Goal: Information Seeking & Learning: Learn about a topic

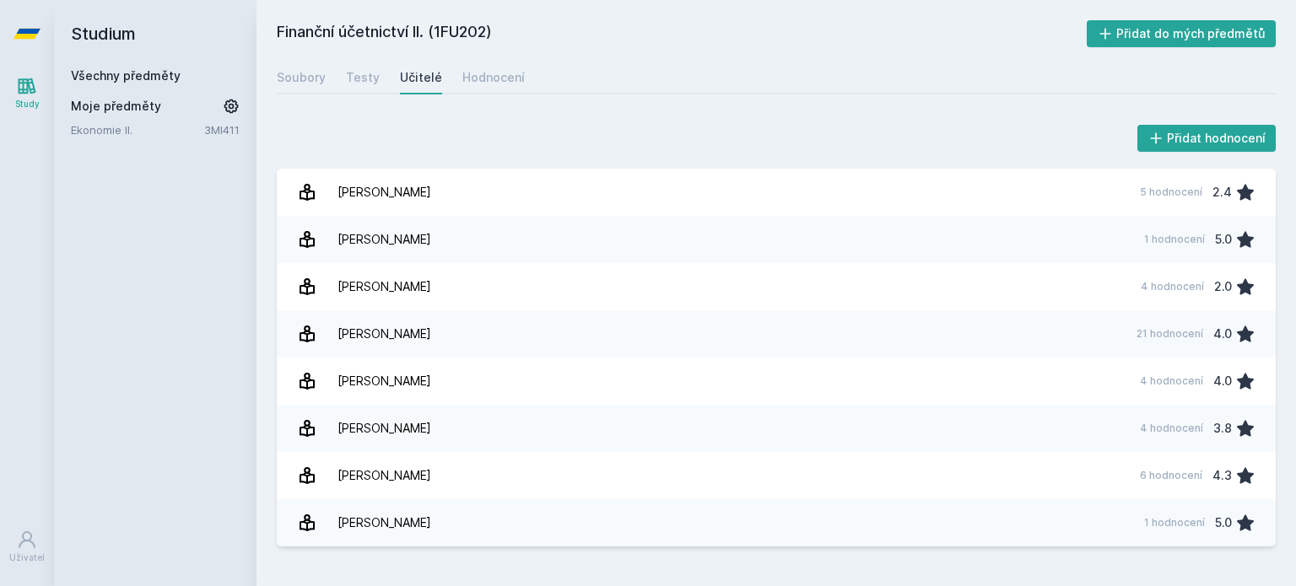
click at [146, 76] on link "Všechny předměty" at bounding box center [126, 75] width 110 height 14
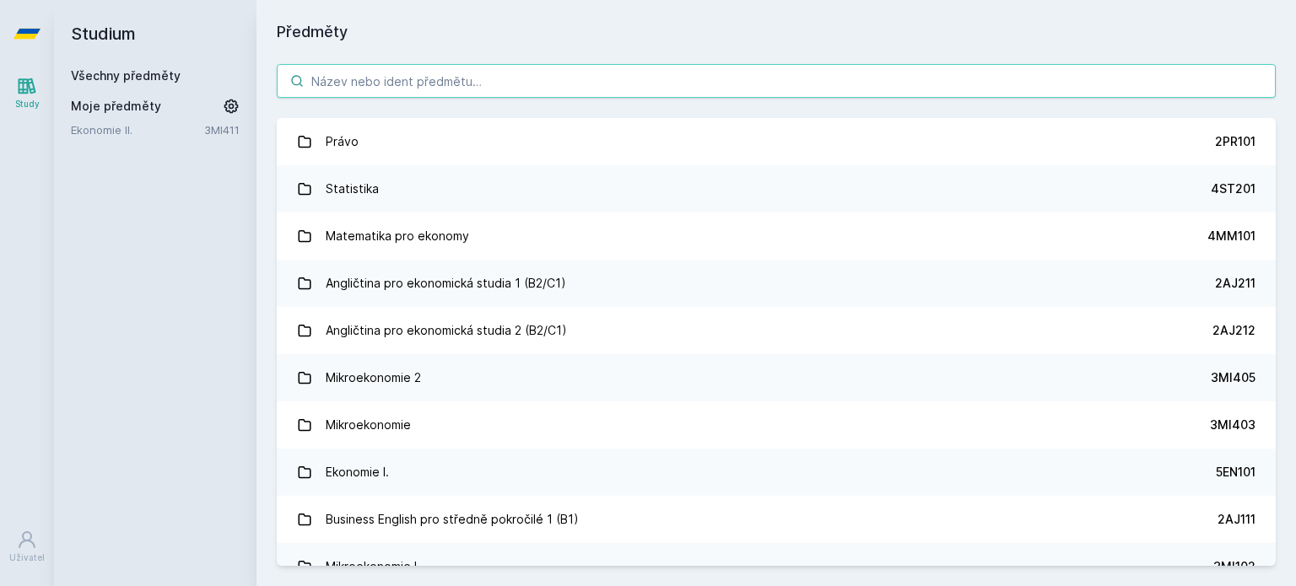
click at [408, 87] on input "search" at bounding box center [776, 81] width 999 height 34
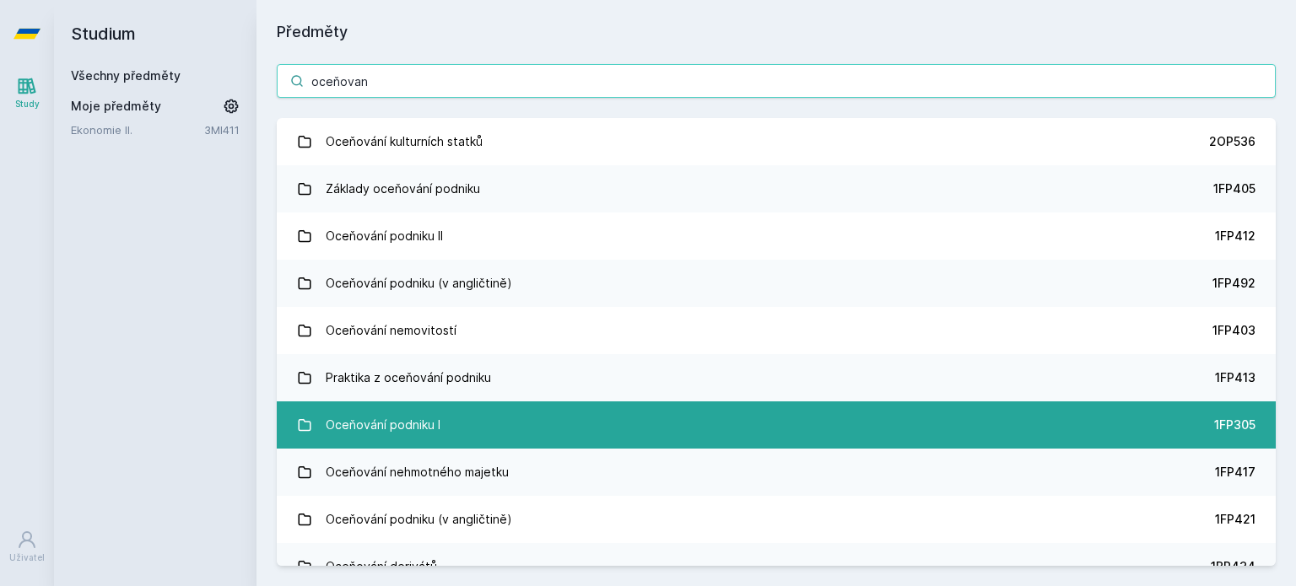
type input "oceňovan"
click at [468, 413] on link "Oceňování podniku I 1FP305" at bounding box center [776, 425] width 999 height 47
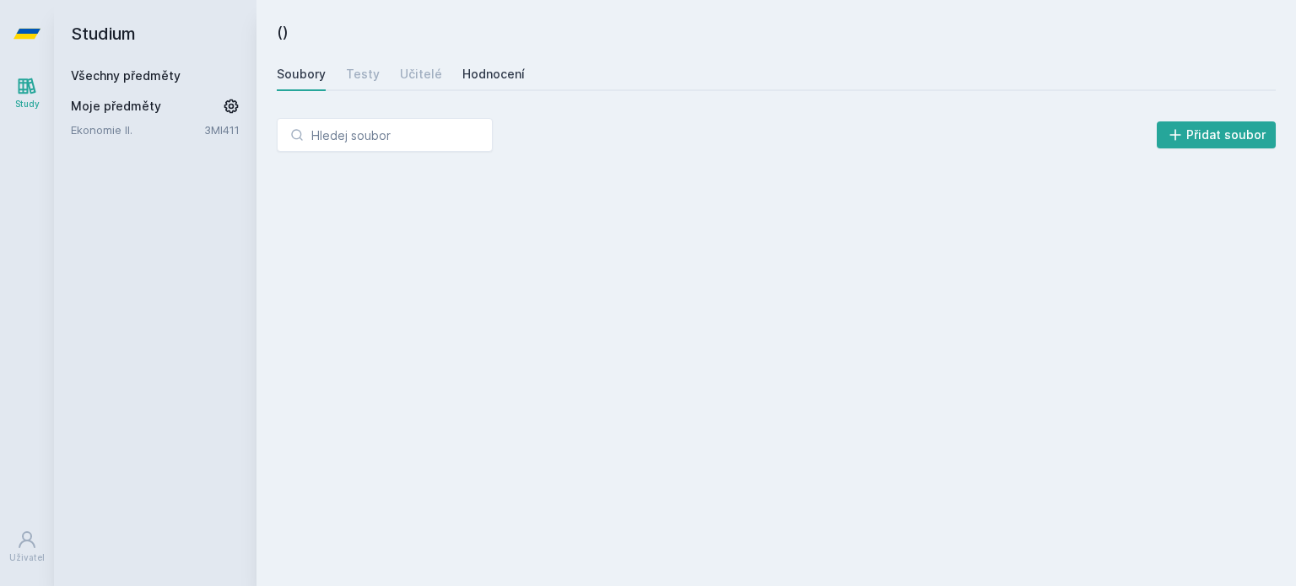
click at [463, 77] on div "Hodnocení" at bounding box center [493, 74] width 62 height 17
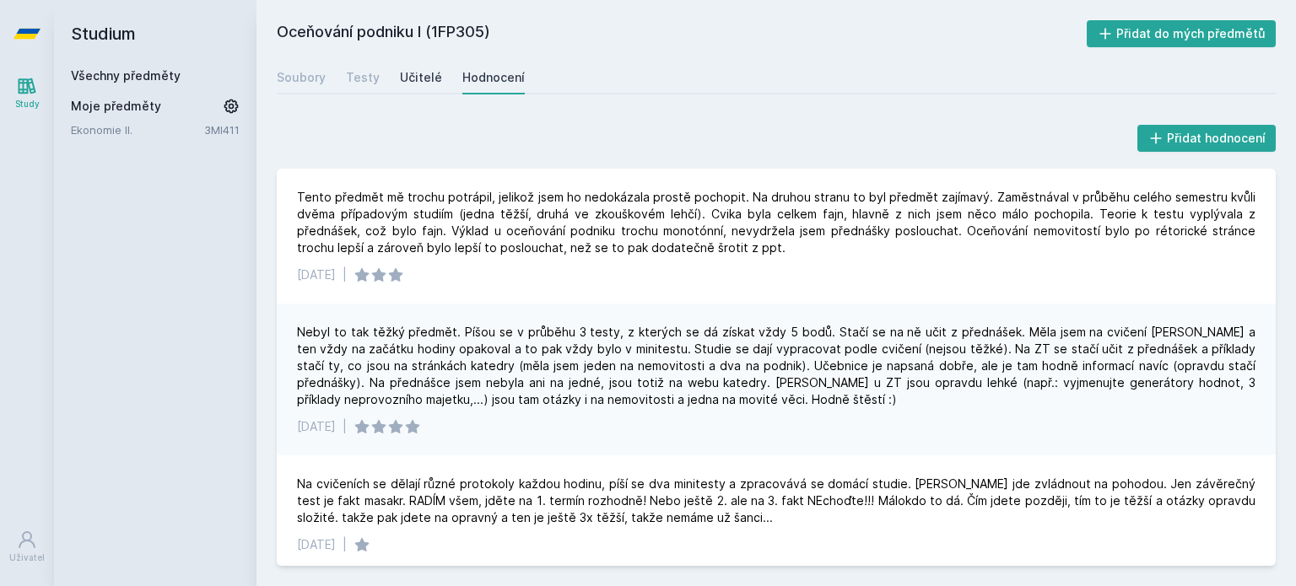
click at [416, 80] on div "Učitelé" at bounding box center [421, 77] width 42 height 17
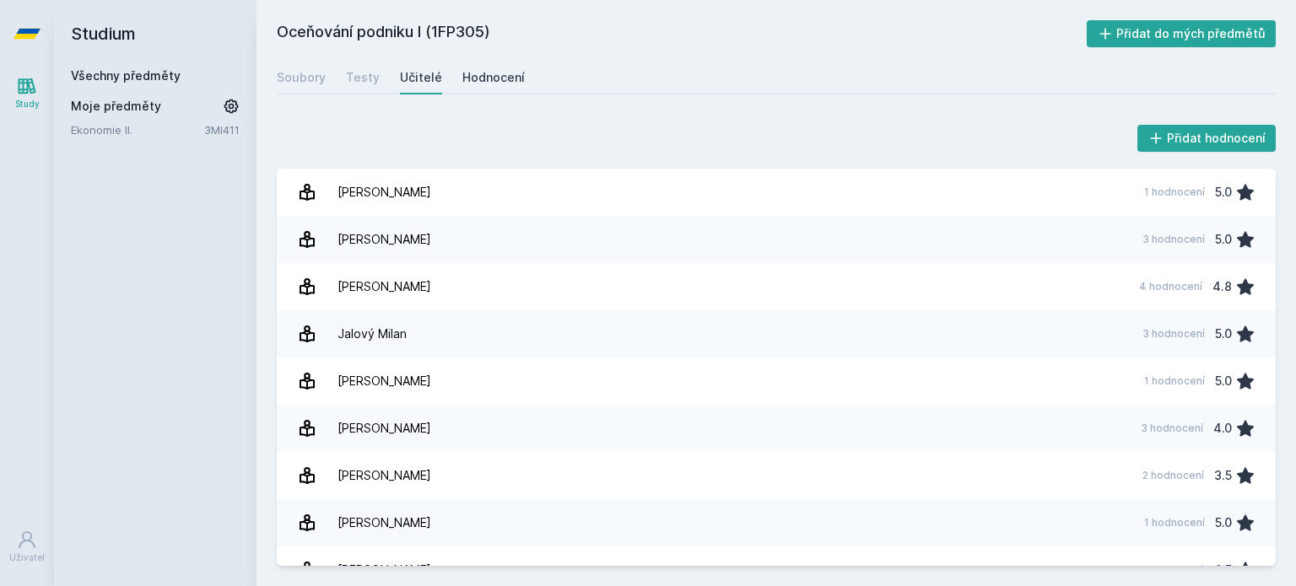
click at [493, 74] on div "Hodnocení" at bounding box center [493, 77] width 62 height 17
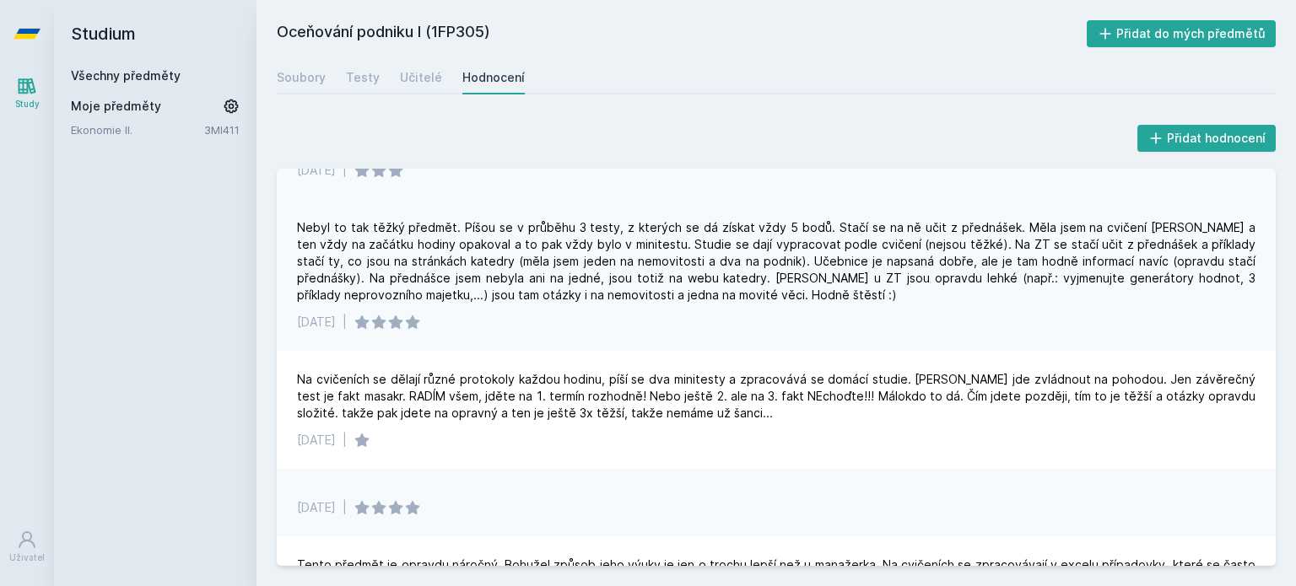
scroll to position [108, 0]
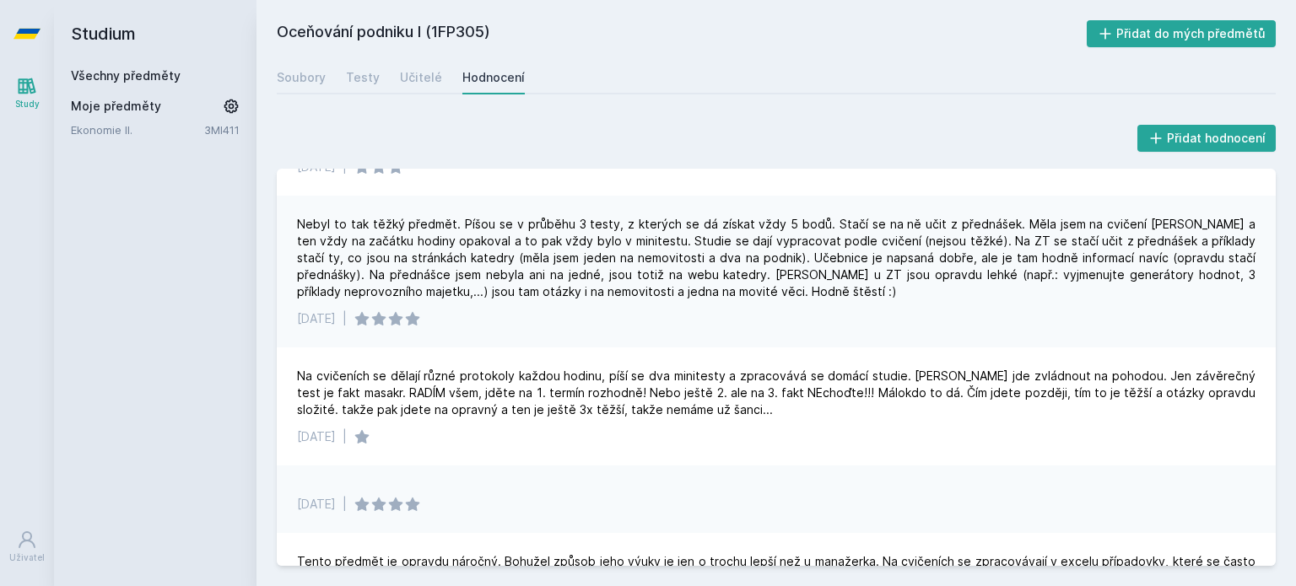
click at [172, 72] on link "Všechny předměty" at bounding box center [126, 75] width 110 height 14
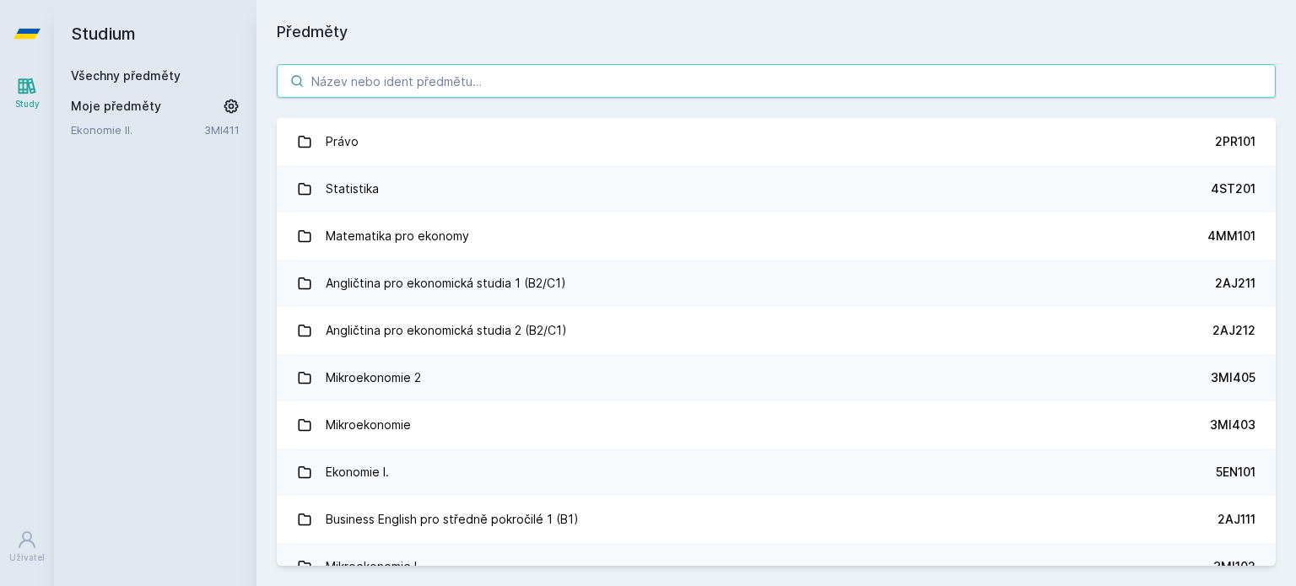
click at [330, 80] on input "search" at bounding box center [776, 81] width 999 height 34
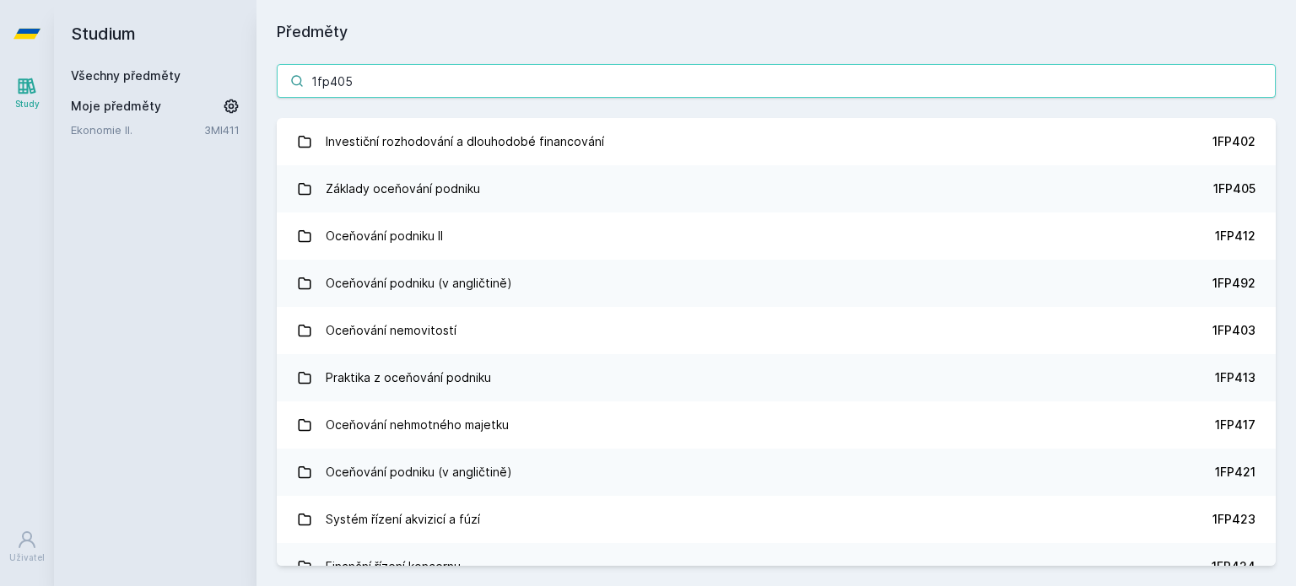
type input "1fp405"
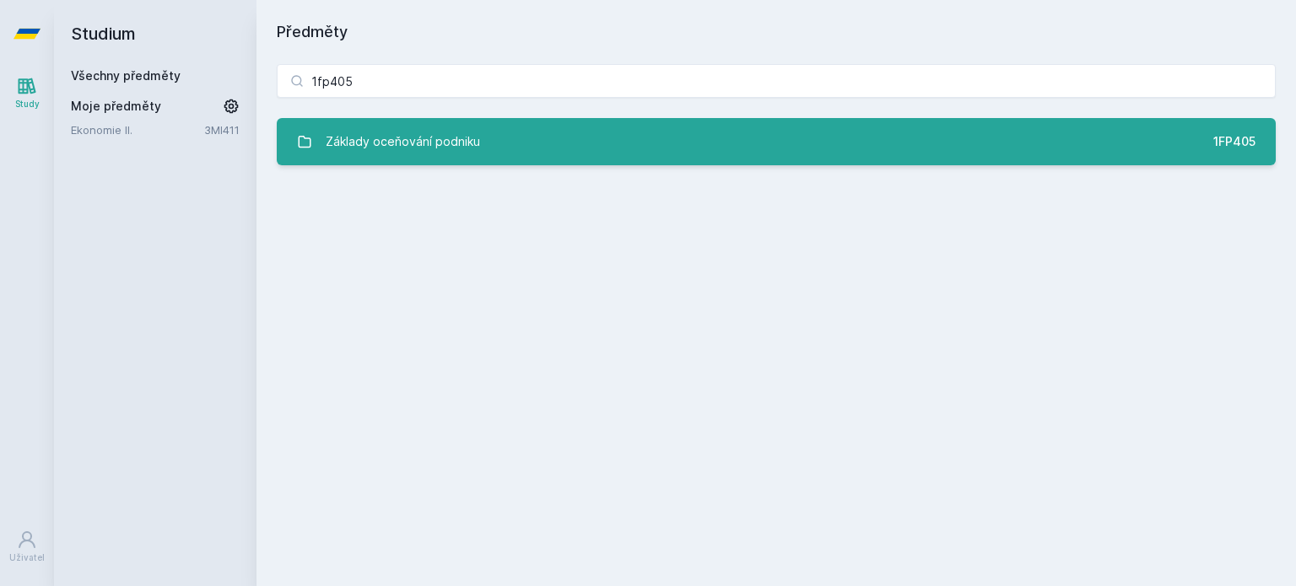
click at [361, 142] on div "Základy oceňování podniku" at bounding box center [403, 142] width 154 height 34
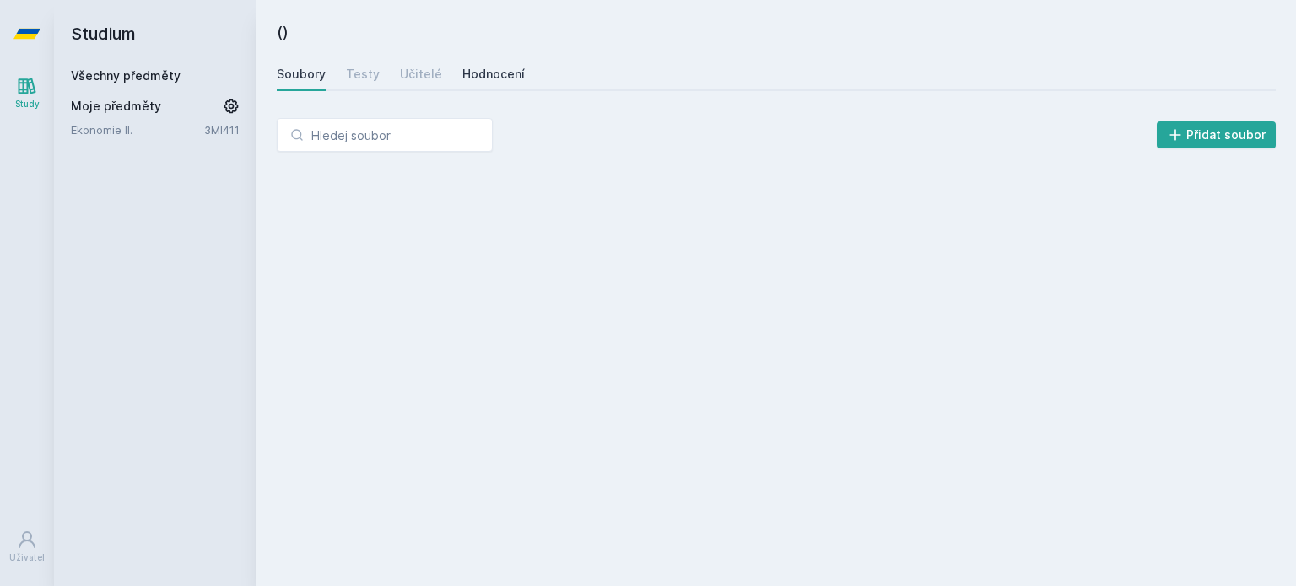
click at [479, 71] on div "Hodnocení" at bounding box center [493, 74] width 62 height 17
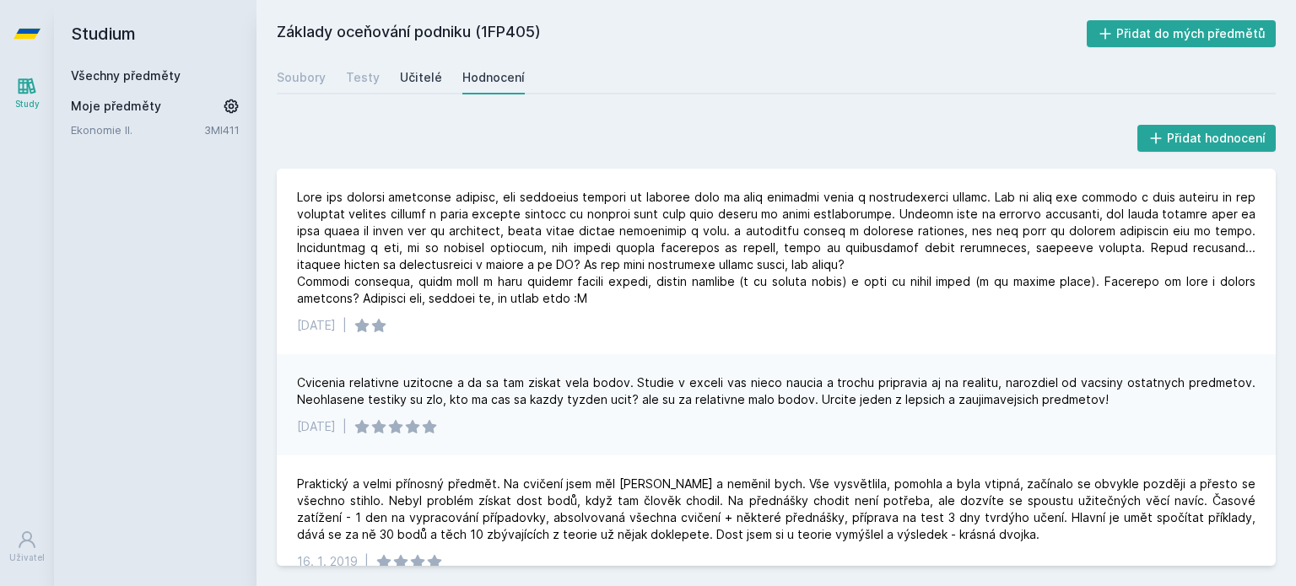
click at [429, 74] on div "Učitelé" at bounding box center [421, 77] width 42 height 17
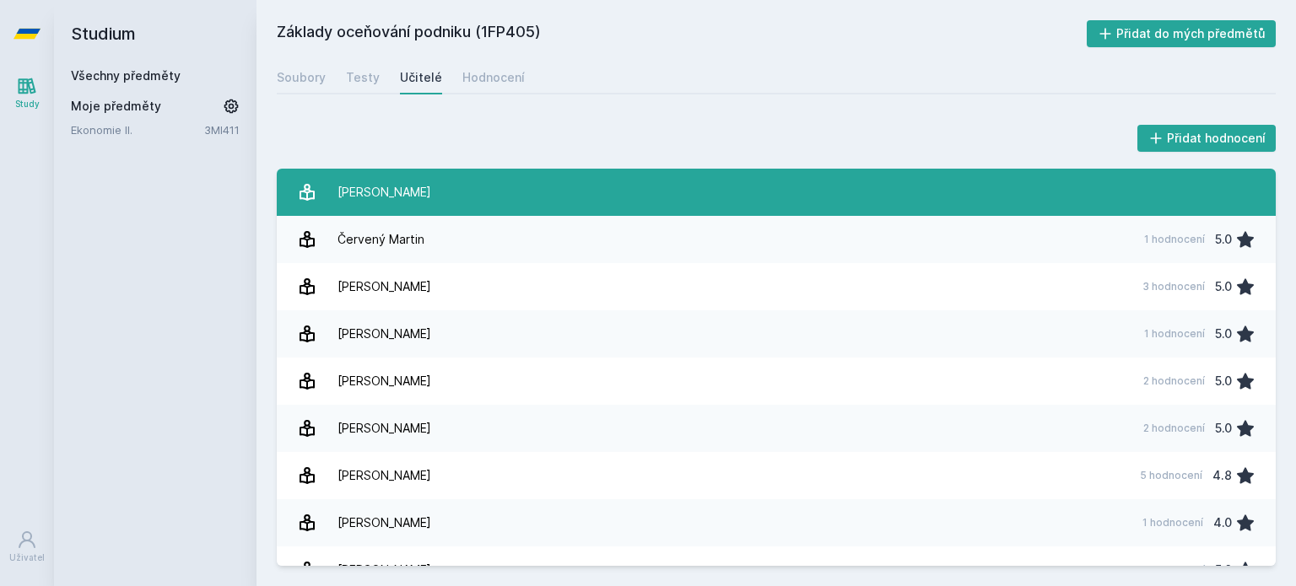
scroll to position [169, 0]
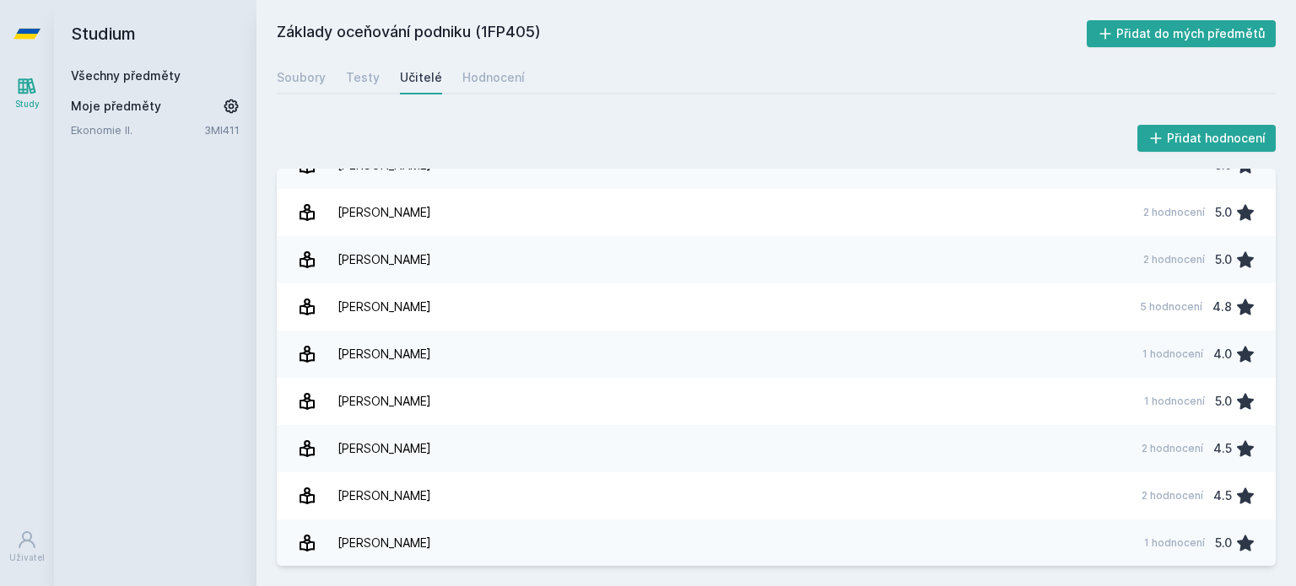
click at [132, 75] on link "Všechny předměty" at bounding box center [126, 75] width 110 height 14
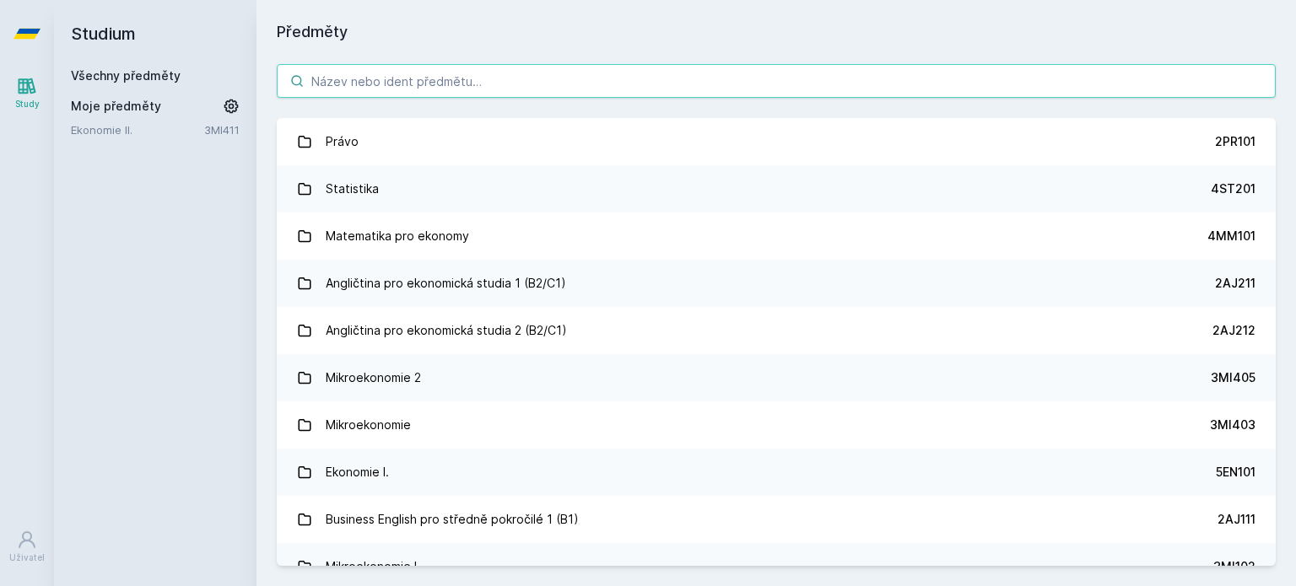
click at [365, 93] on input "search" at bounding box center [776, 81] width 999 height 34
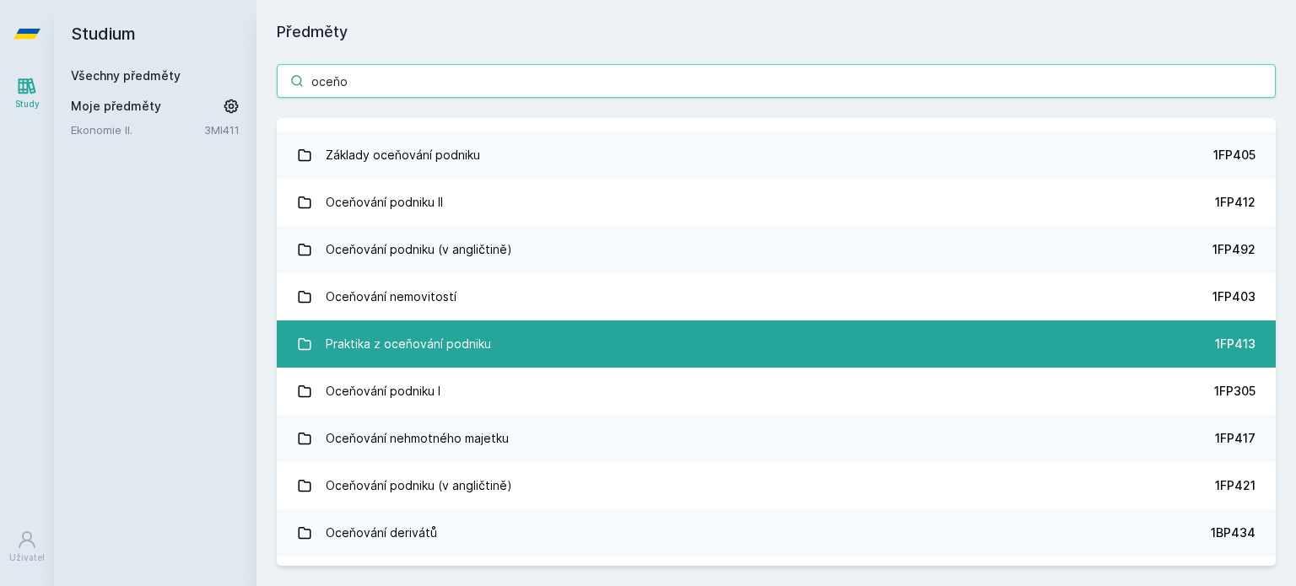
scroll to position [34, 0]
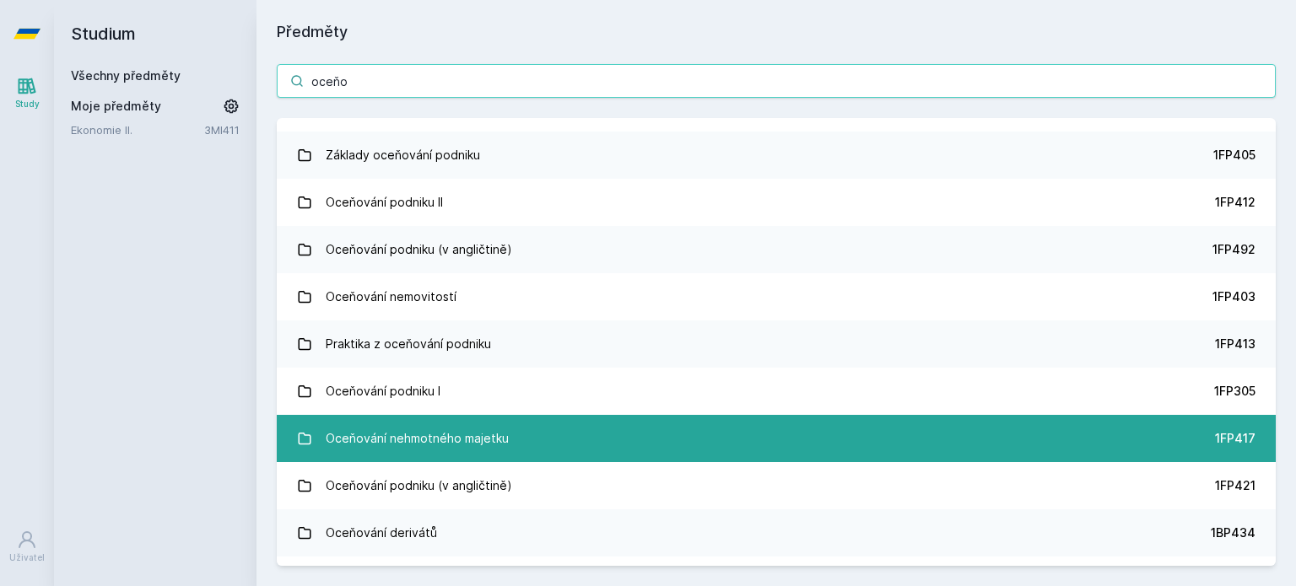
type input "oceňo"
click at [511, 432] on link "Oceňování nehmotného majetku 1FP417" at bounding box center [776, 438] width 999 height 47
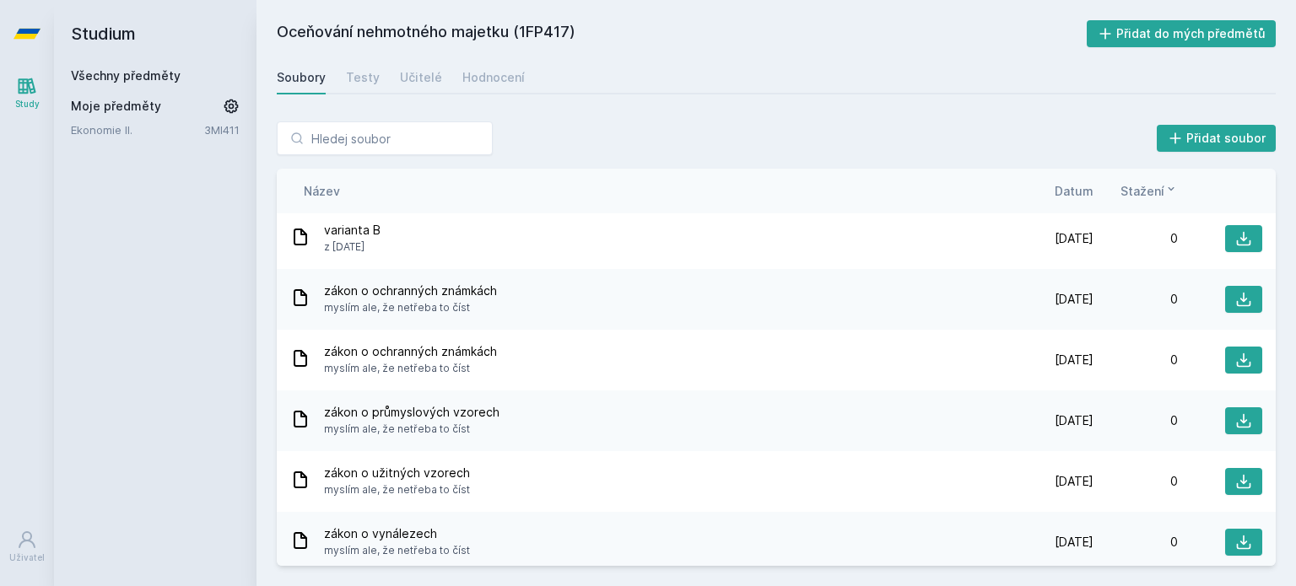
scroll to position [497, 0]
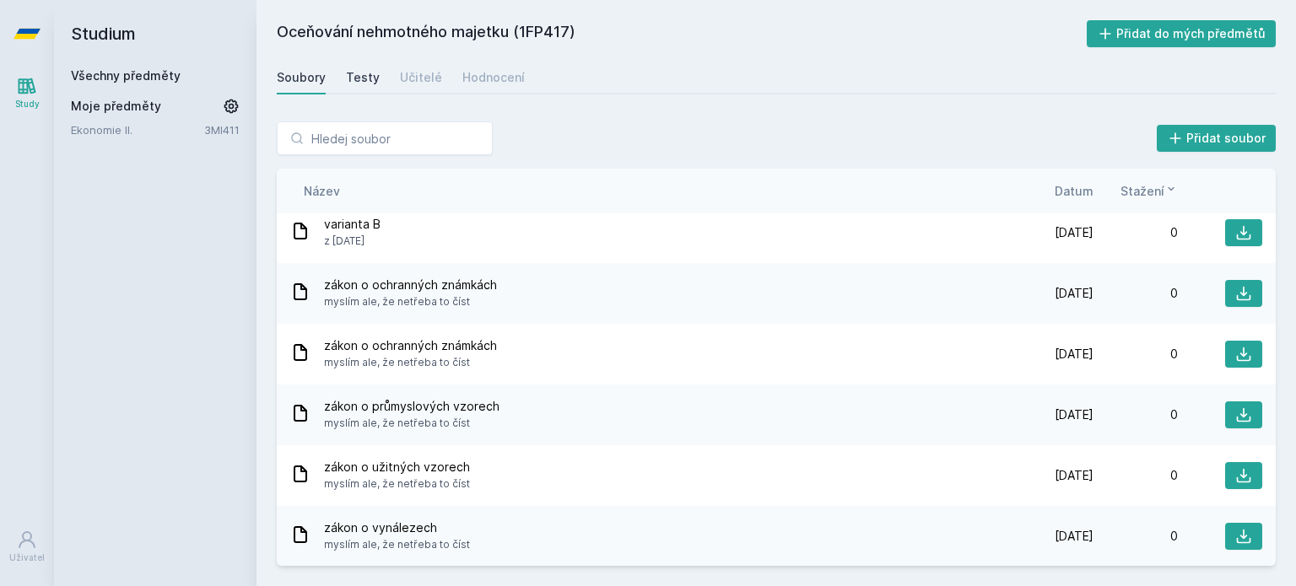
click at [348, 72] on div "Testy" at bounding box center [363, 77] width 34 height 17
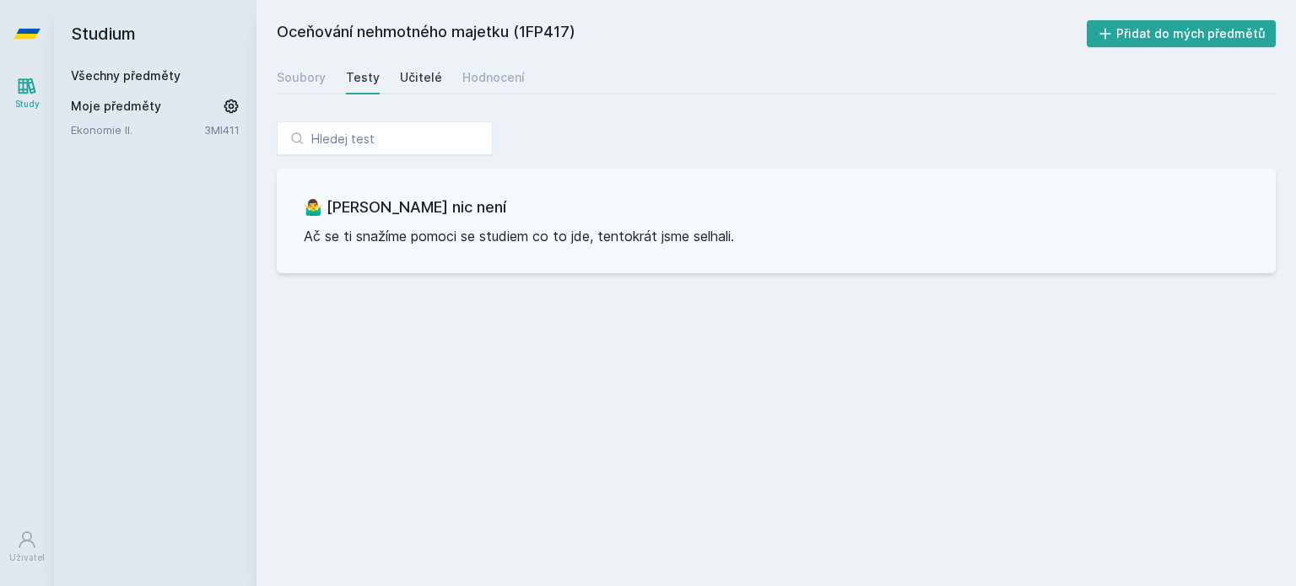
click at [429, 78] on div "Učitelé" at bounding box center [421, 77] width 42 height 17
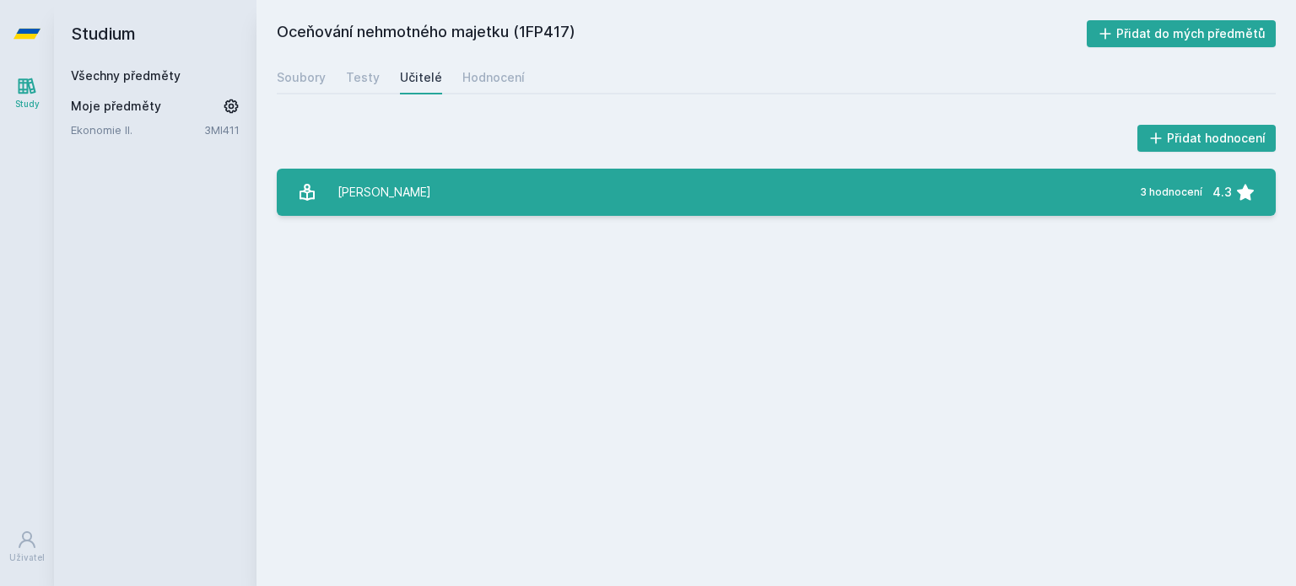
click at [473, 186] on link "[PERSON_NAME] 3 hodnocení 4.3" at bounding box center [776, 192] width 999 height 47
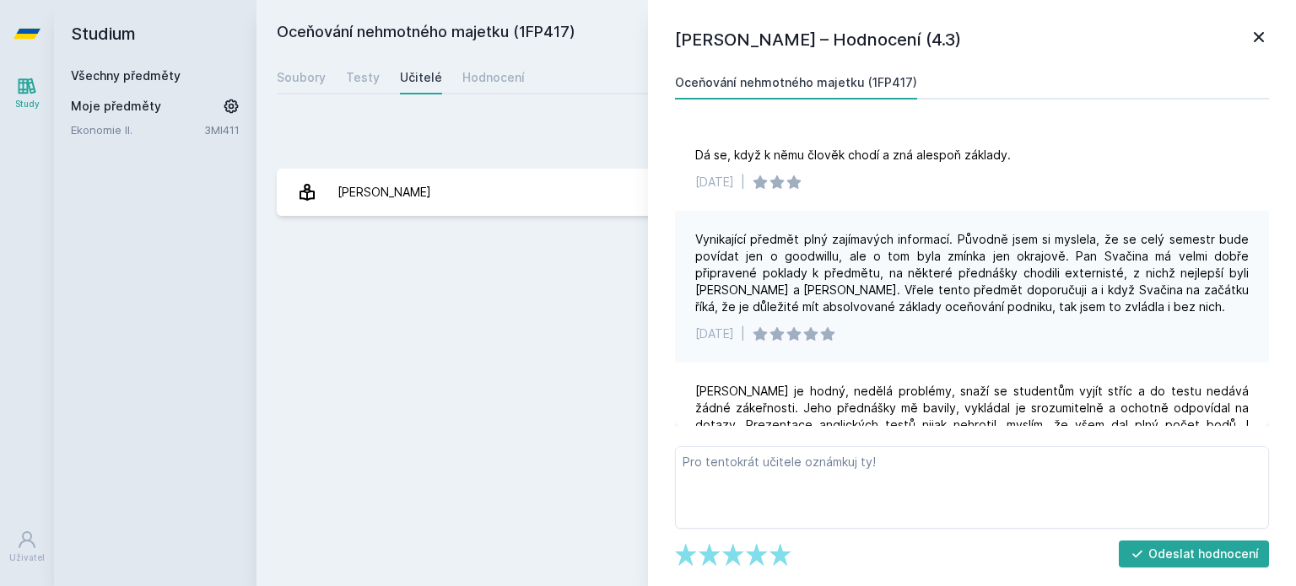
scroll to position [71, 0]
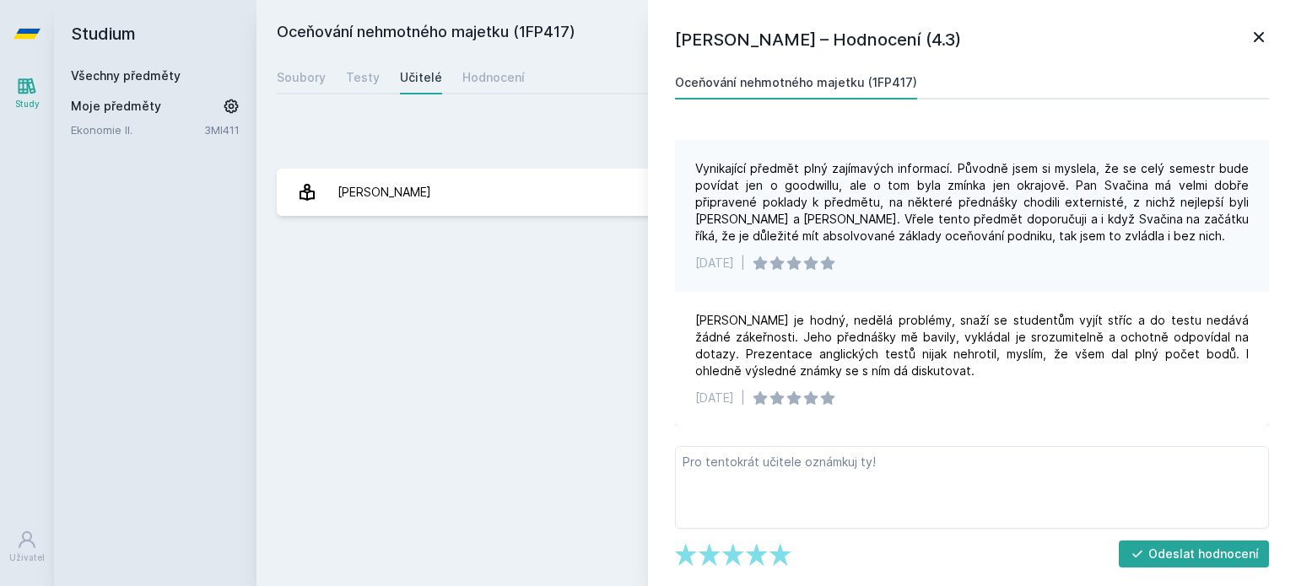
click at [1261, 35] on icon at bounding box center [1259, 37] width 10 height 10
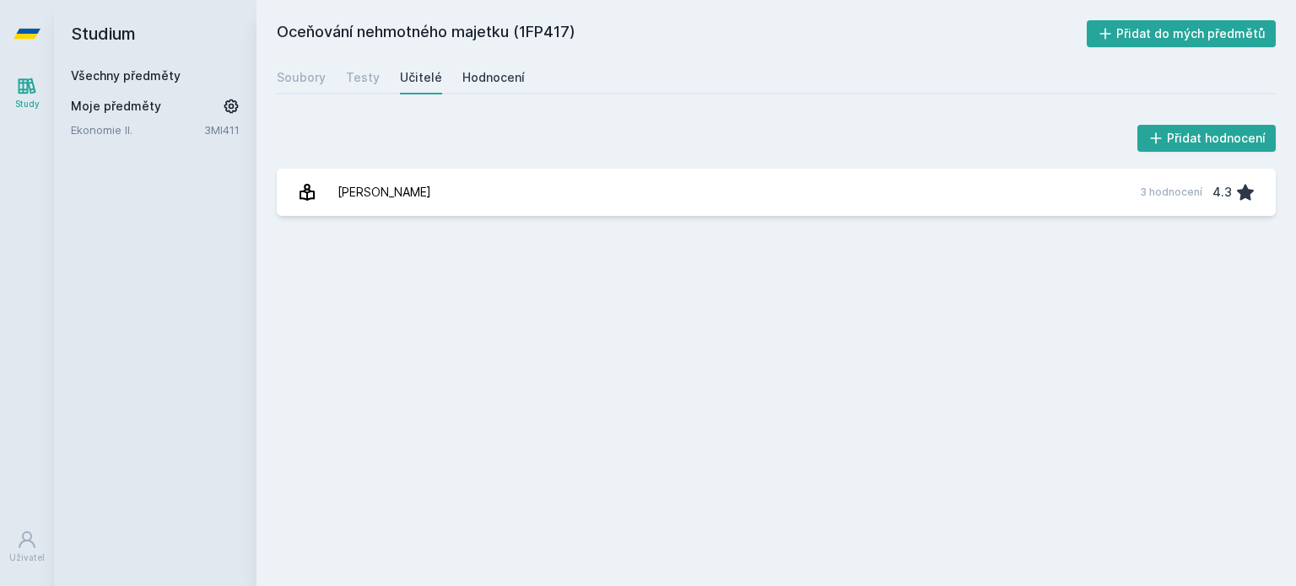
click at [498, 86] on link "Hodnocení" at bounding box center [493, 78] width 62 height 34
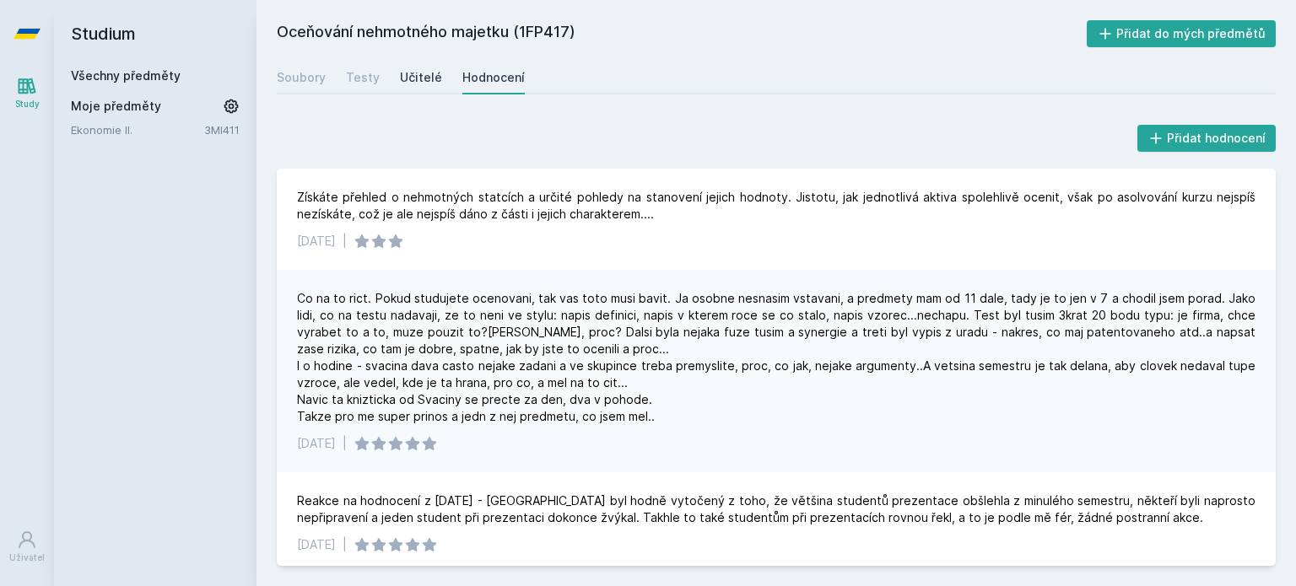
click at [428, 78] on div "Učitelé" at bounding box center [421, 77] width 42 height 17
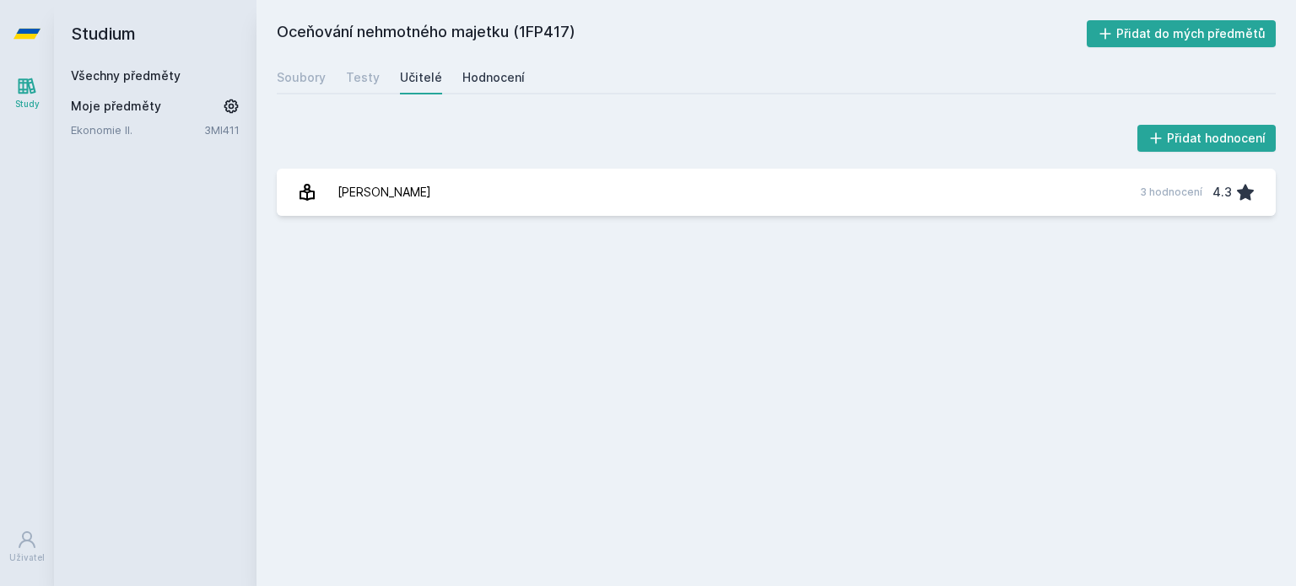
click at [507, 75] on div "Hodnocení" at bounding box center [493, 77] width 62 height 17
